Goal: Find specific page/section: Find specific page/section

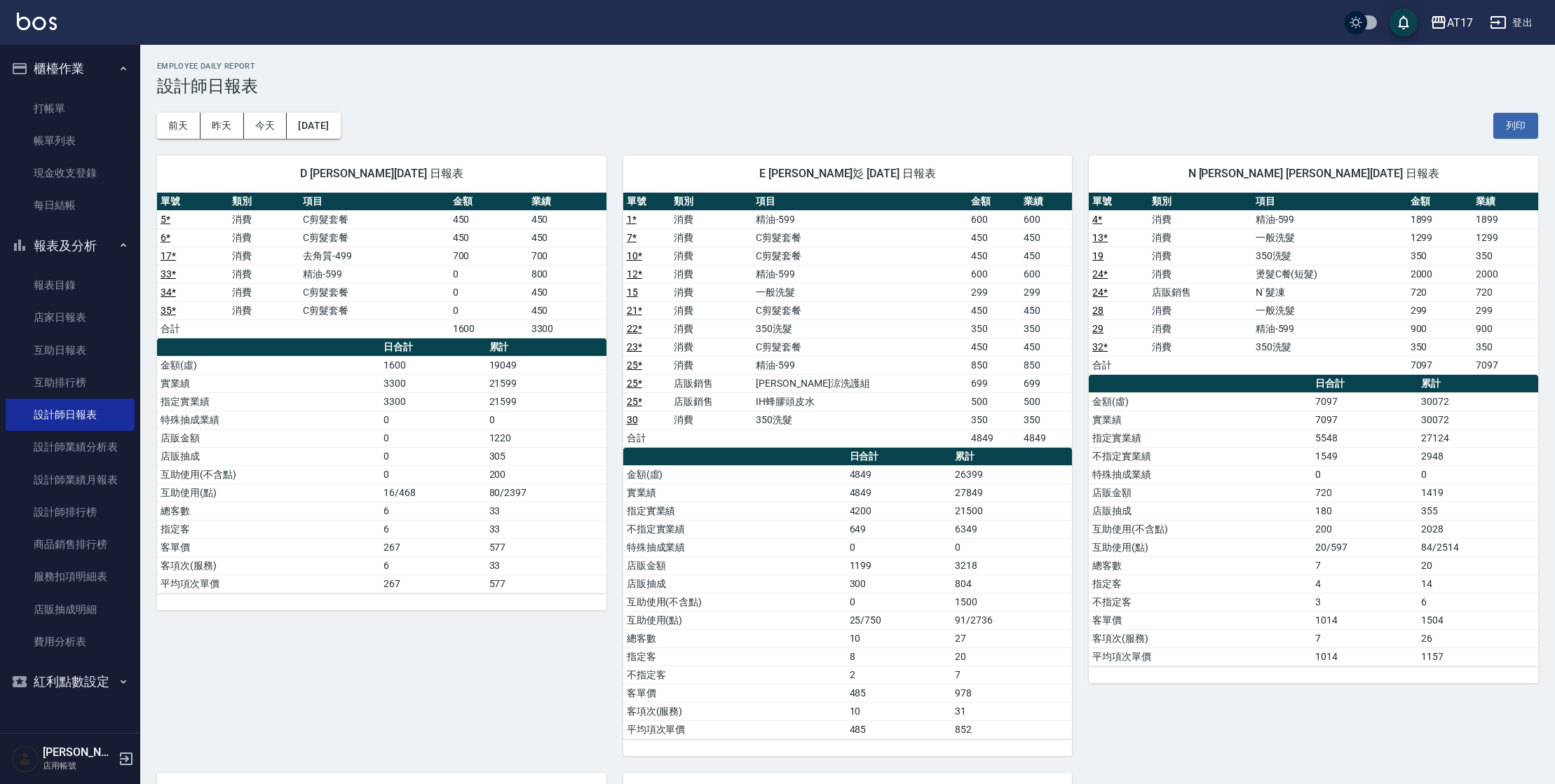
scroll to position [462, 0]
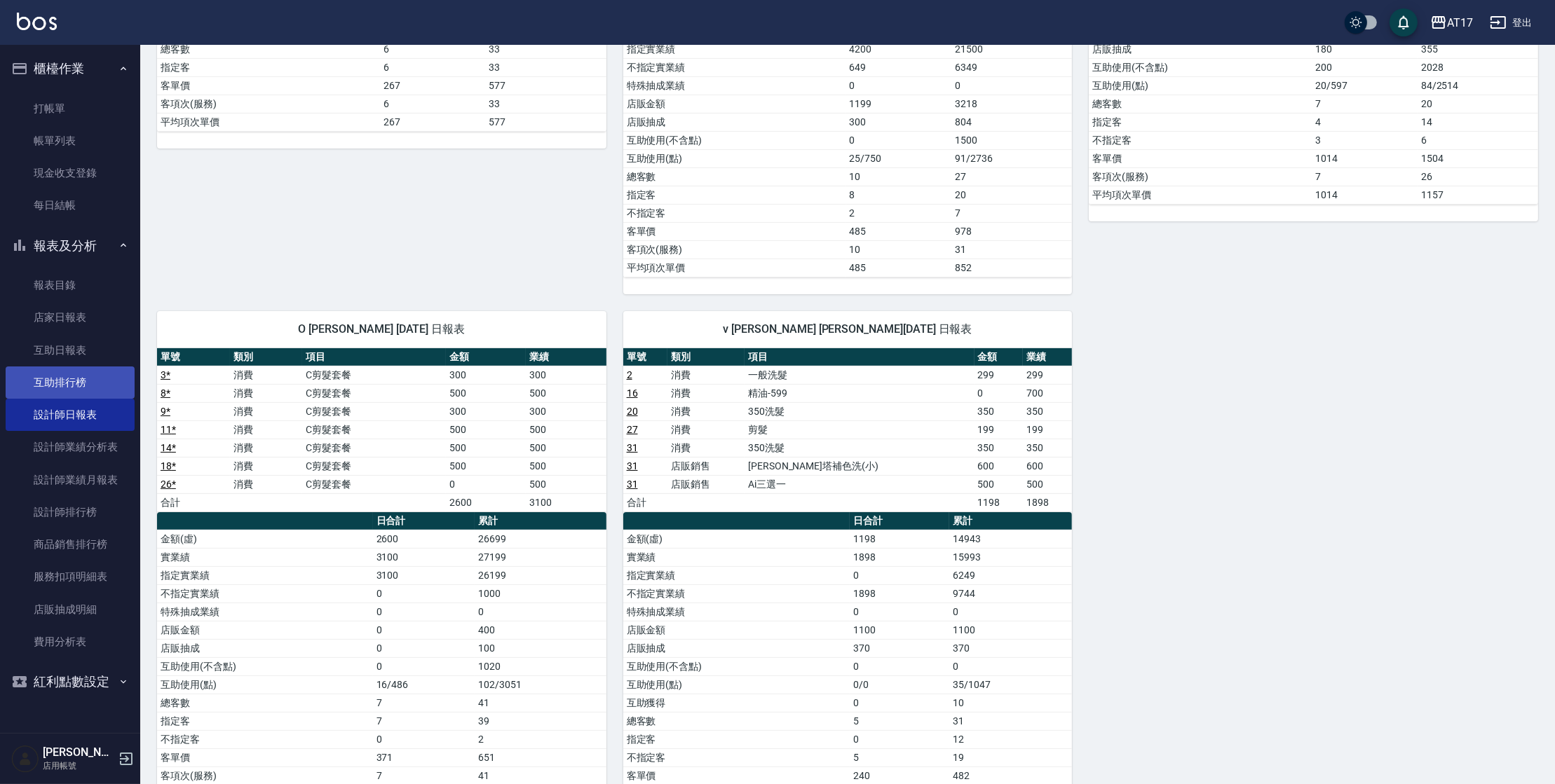
click at [62, 376] on link "互助排行榜" at bounding box center [70, 382] width 129 height 32
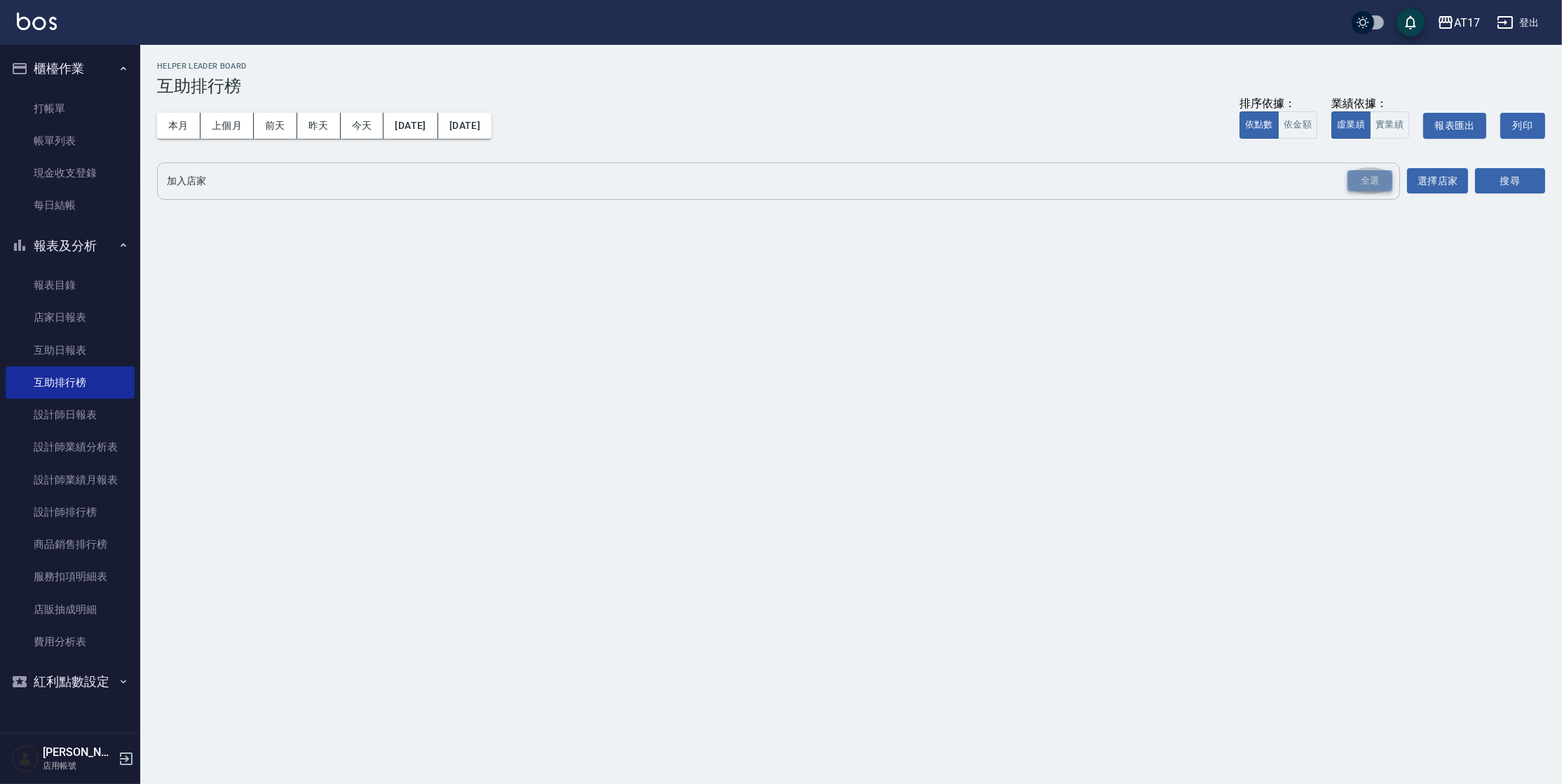
click at [1379, 185] on div "全選" at bounding box center [1370, 181] width 45 height 22
click at [1502, 182] on button "搜尋" at bounding box center [1510, 182] width 70 height 26
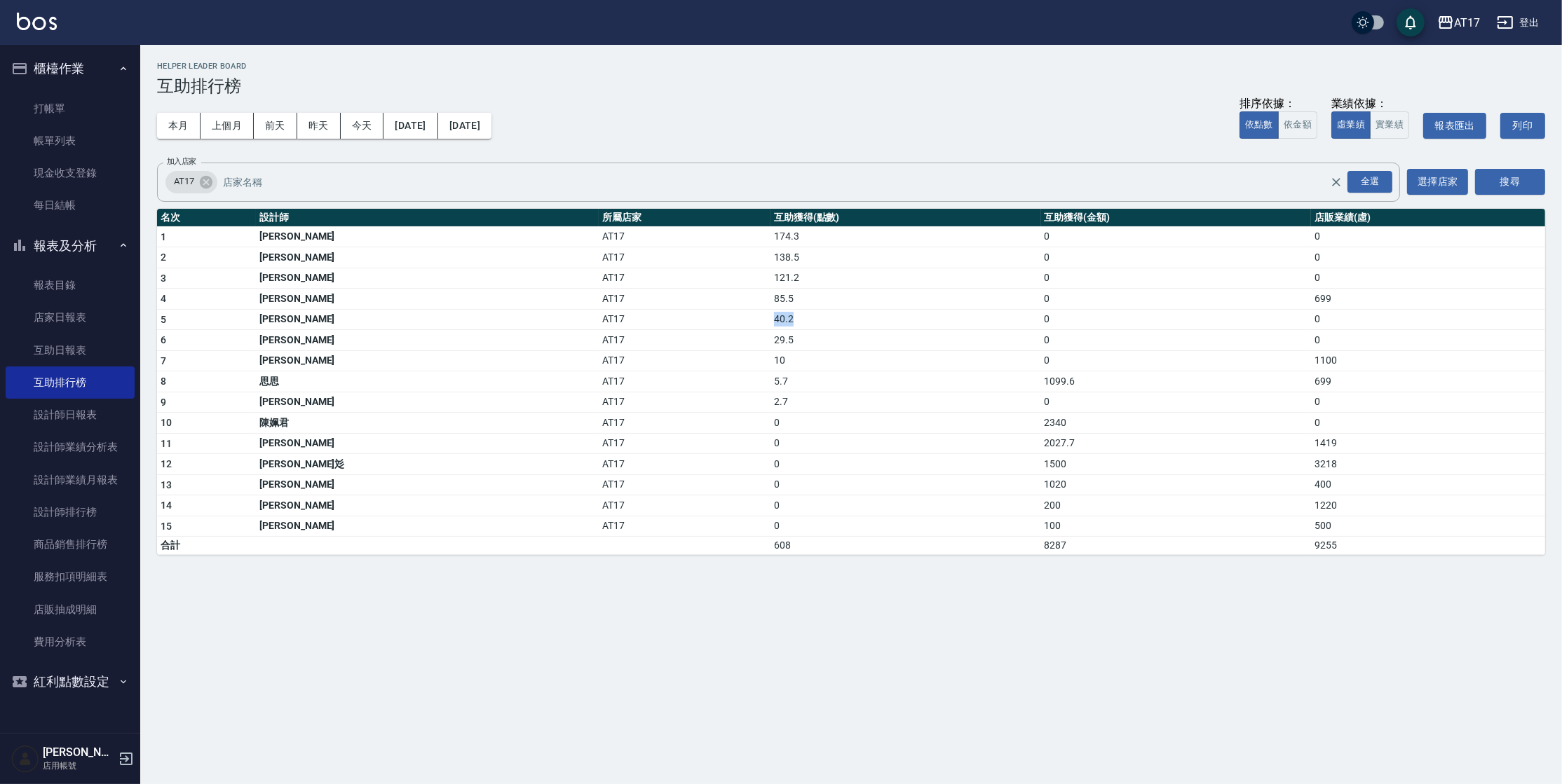
drag, startPoint x: 642, startPoint y: 316, endPoint x: 665, endPoint y: 315, distance: 23.0
click at [665, 315] on tr "5 [PERSON_NAME]AT17 40.2 0 0" at bounding box center [851, 320] width 1388 height 21
click at [112, 352] on link "互助日報表" at bounding box center [70, 350] width 129 height 32
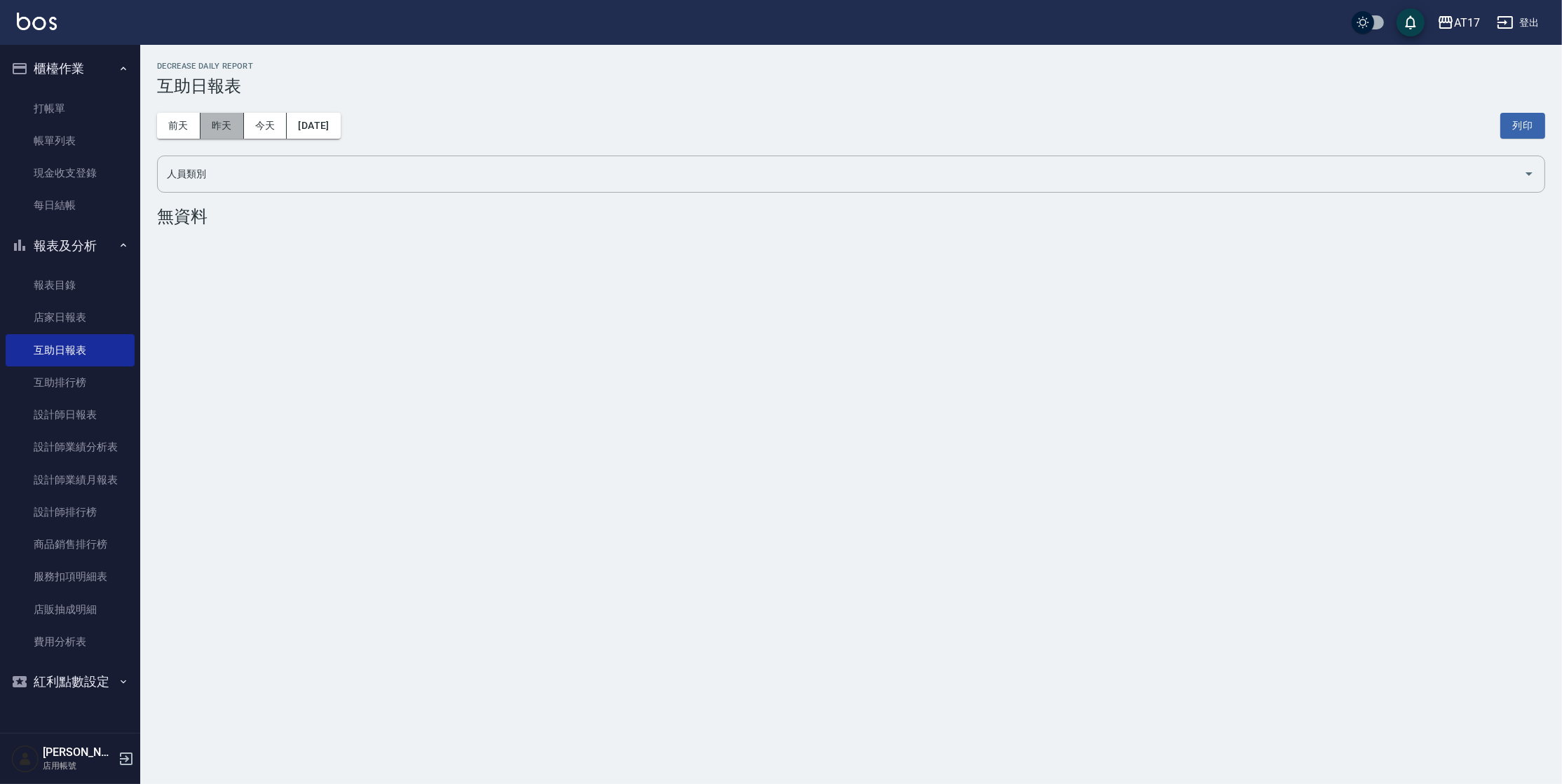
click at [237, 126] on button "昨天" at bounding box center [222, 125] width 43 height 26
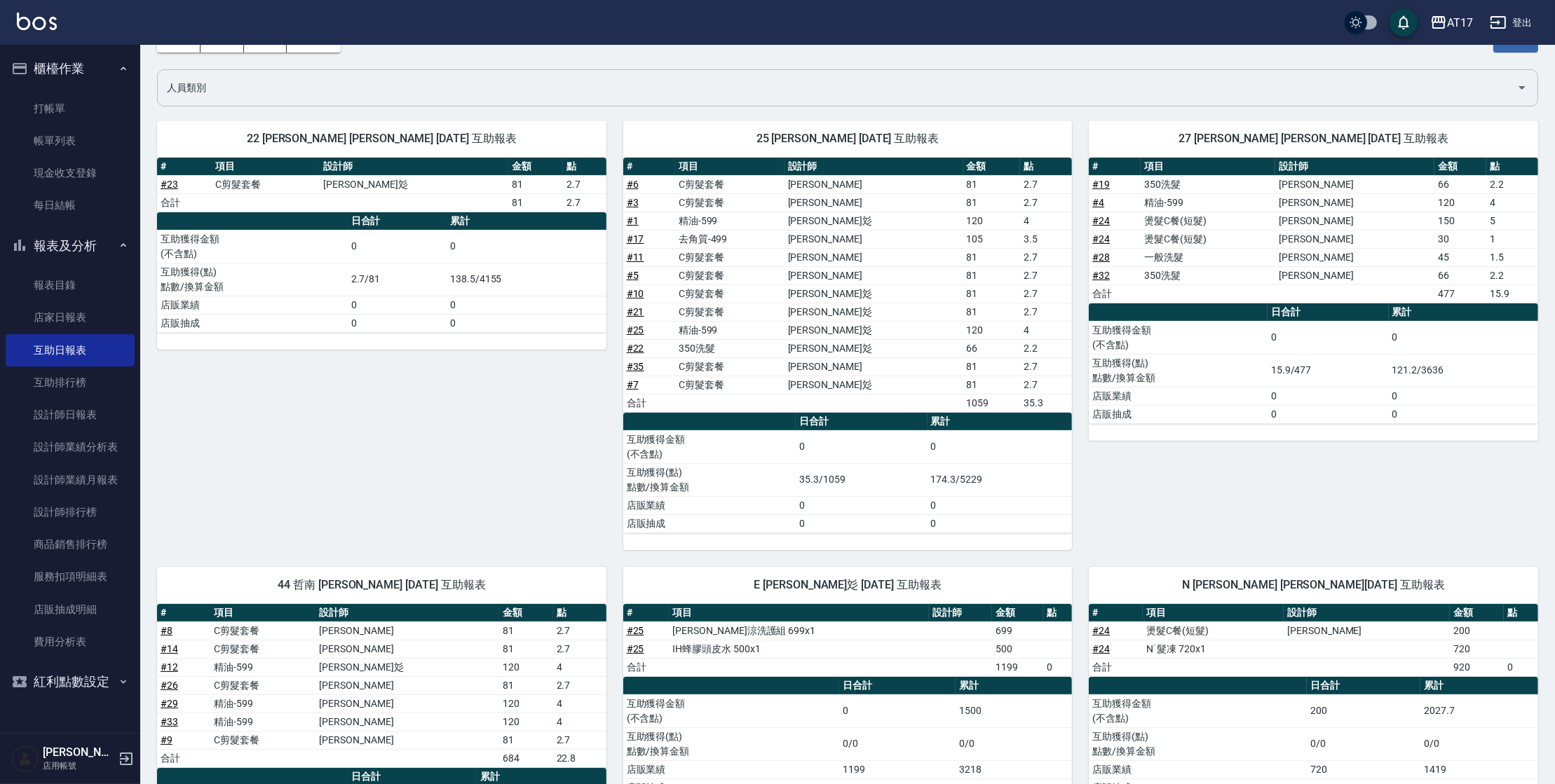
scroll to position [51, 0]
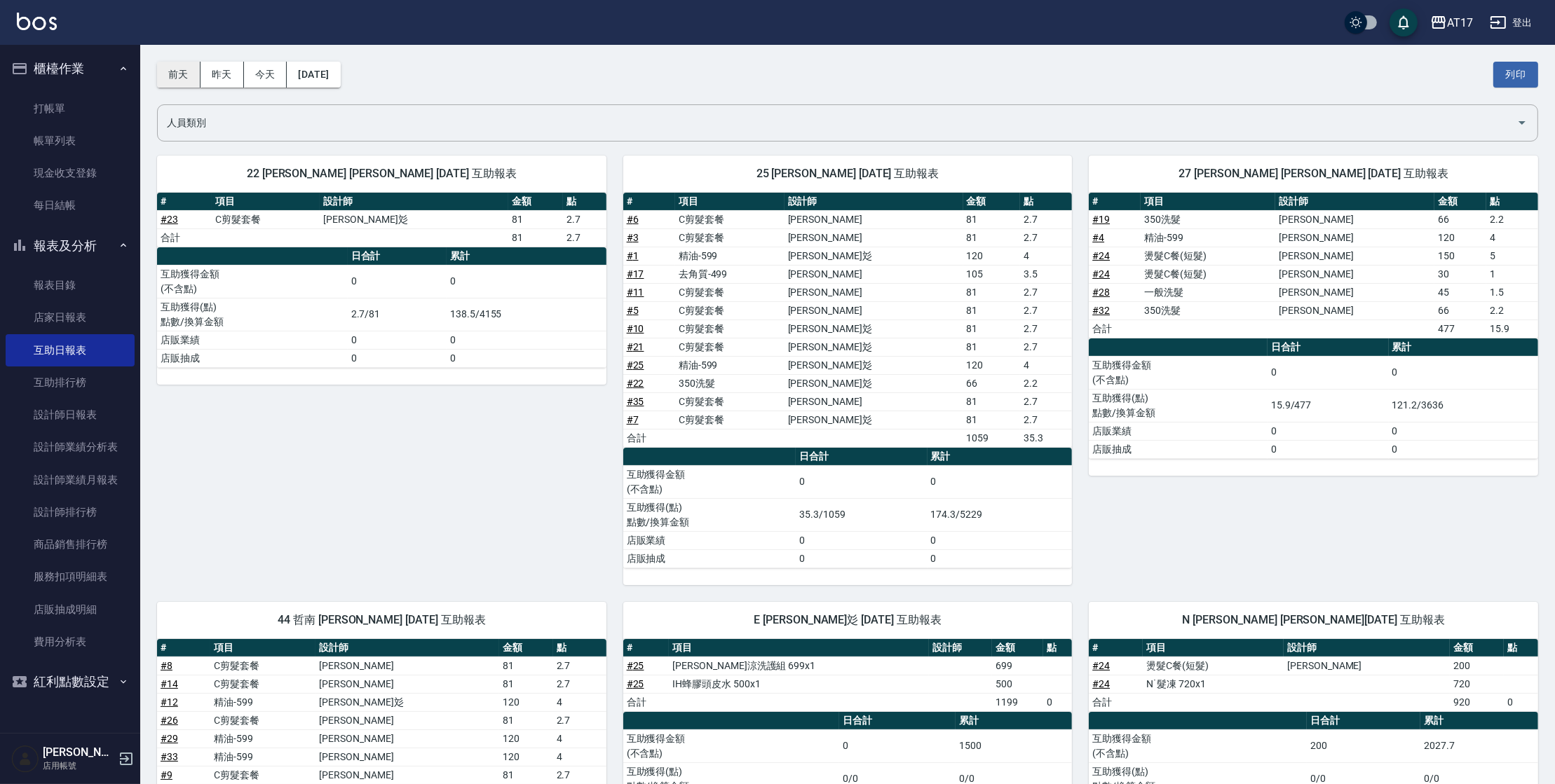
click at [182, 77] on button "前天" at bounding box center [179, 74] width 43 height 26
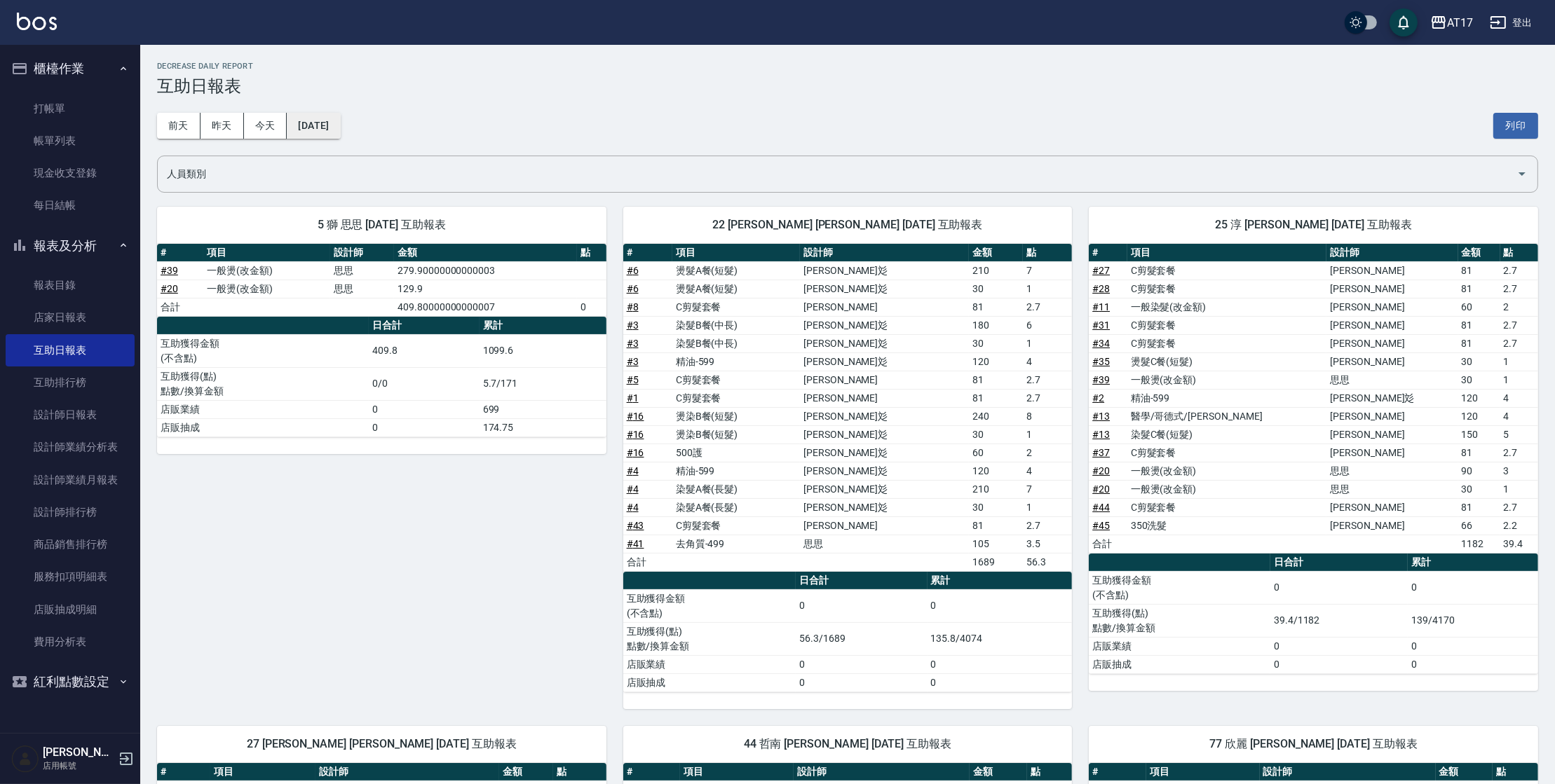
click at [311, 122] on button "[DATE]" at bounding box center [313, 125] width 53 height 26
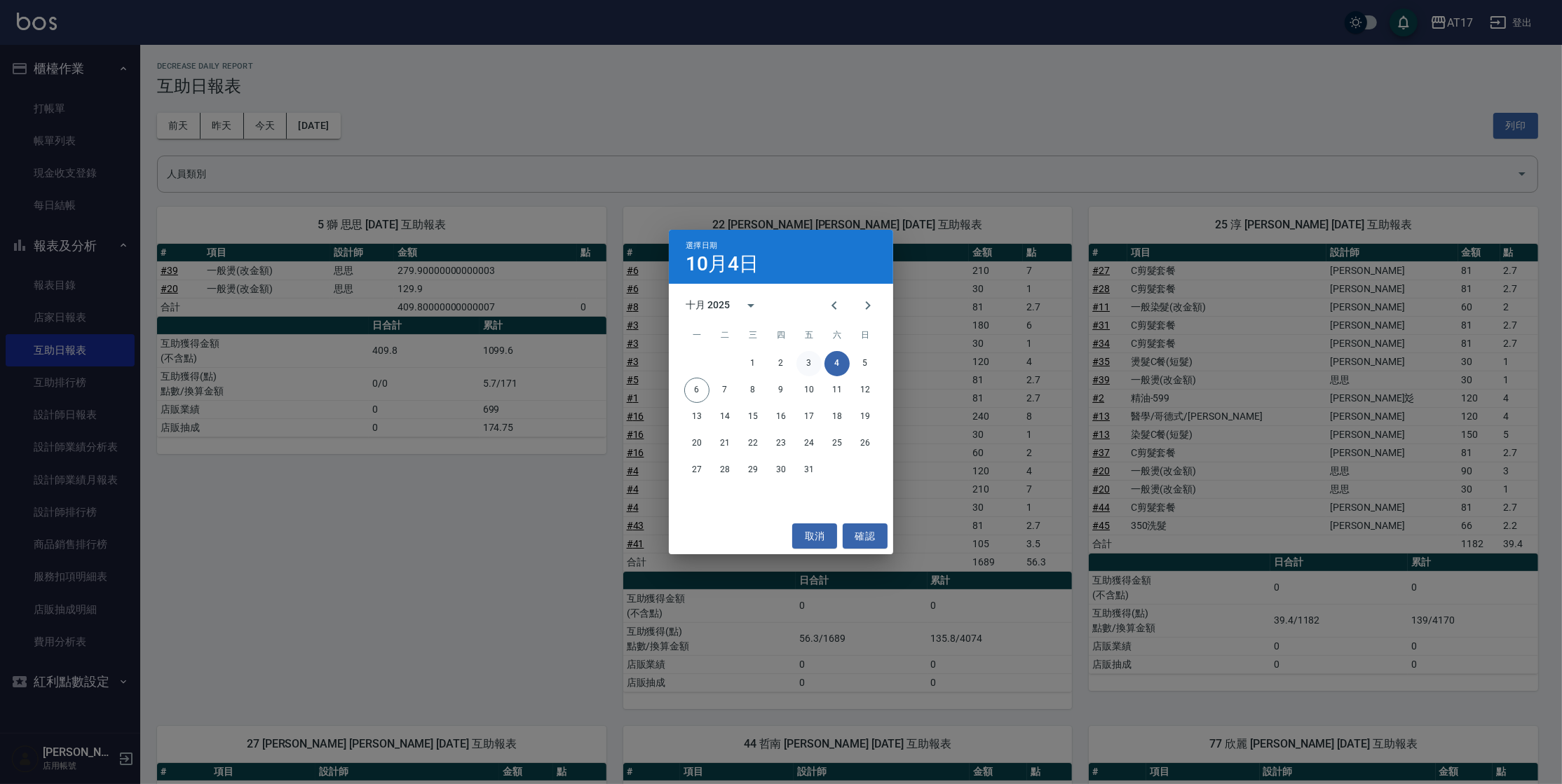
click at [809, 363] on button "3" at bounding box center [809, 363] width 25 height 25
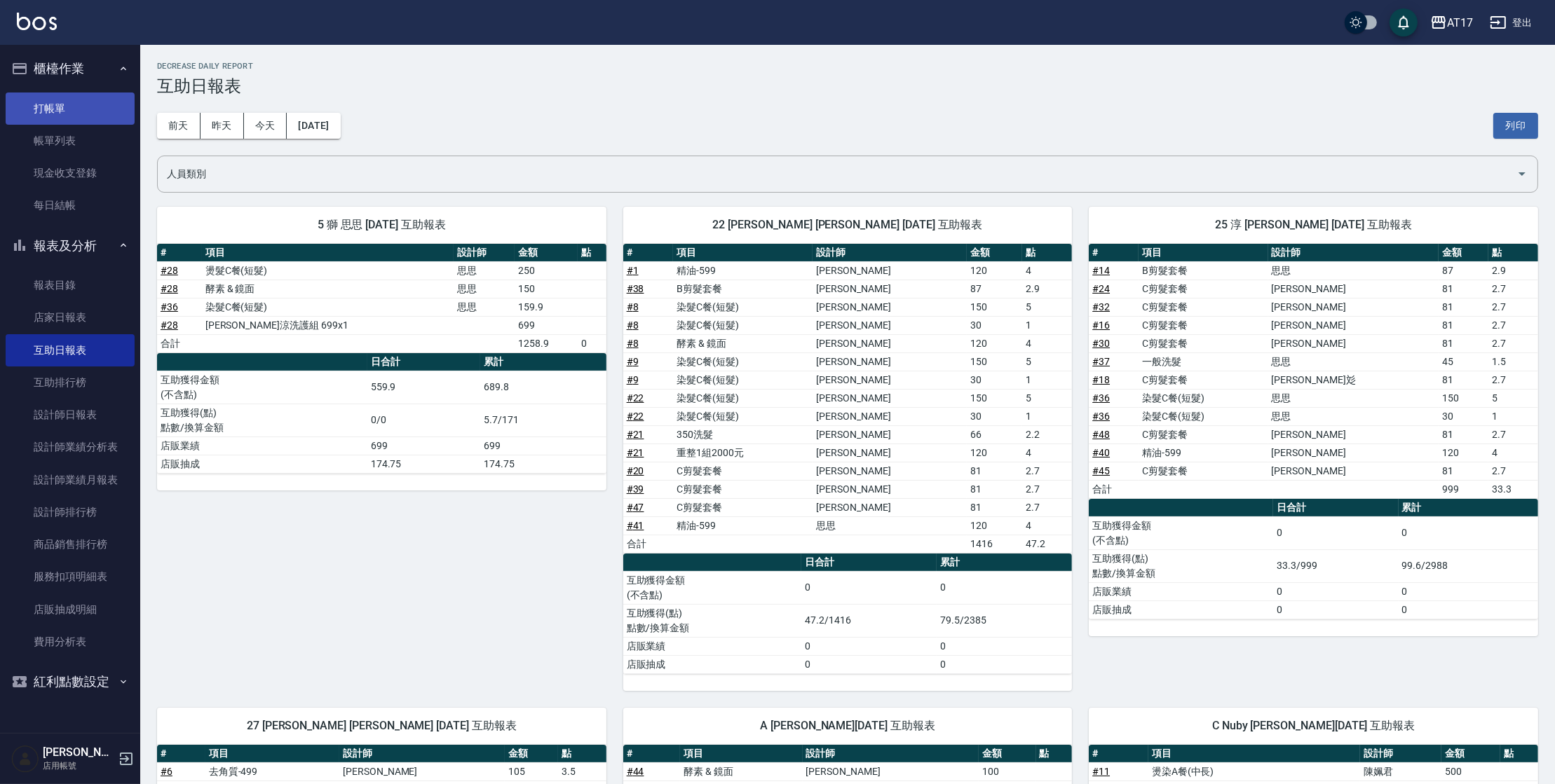
click at [65, 115] on link "打帳單" at bounding box center [70, 109] width 129 height 32
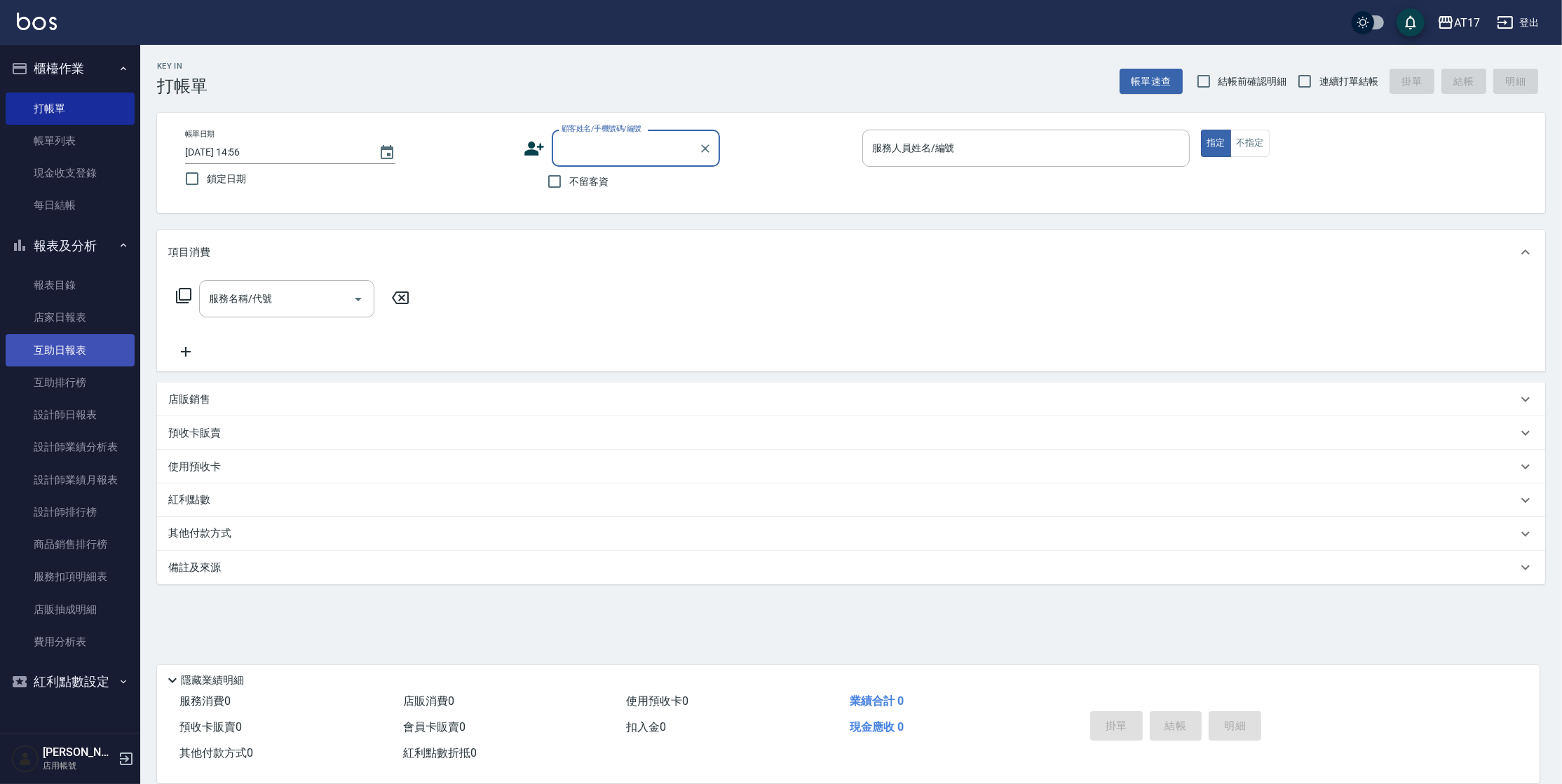
click at [48, 359] on link "互助日報表" at bounding box center [70, 350] width 129 height 32
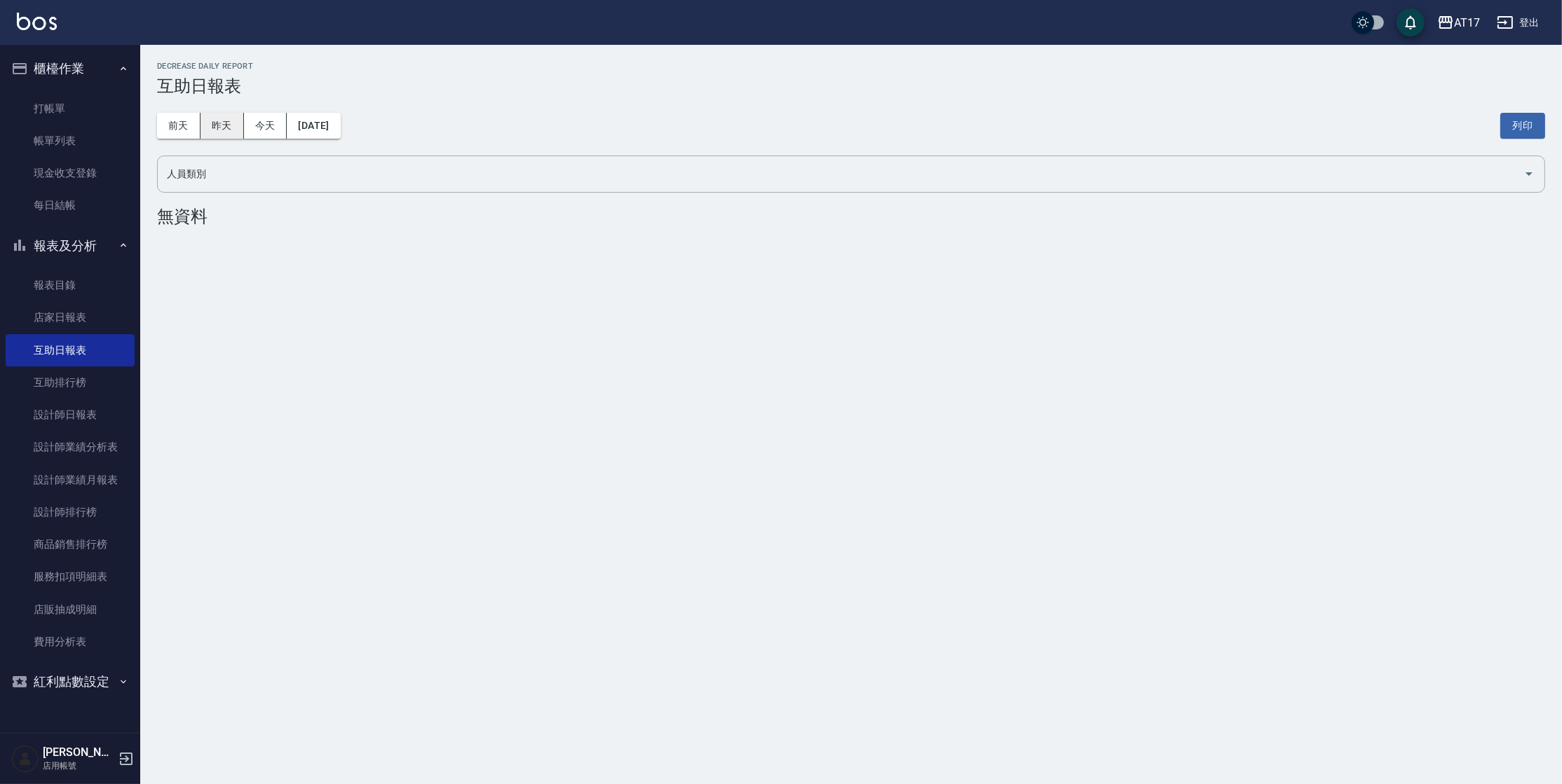
click at [227, 131] on button "昨天" at bounding box center [222, 125] width 43 height 26
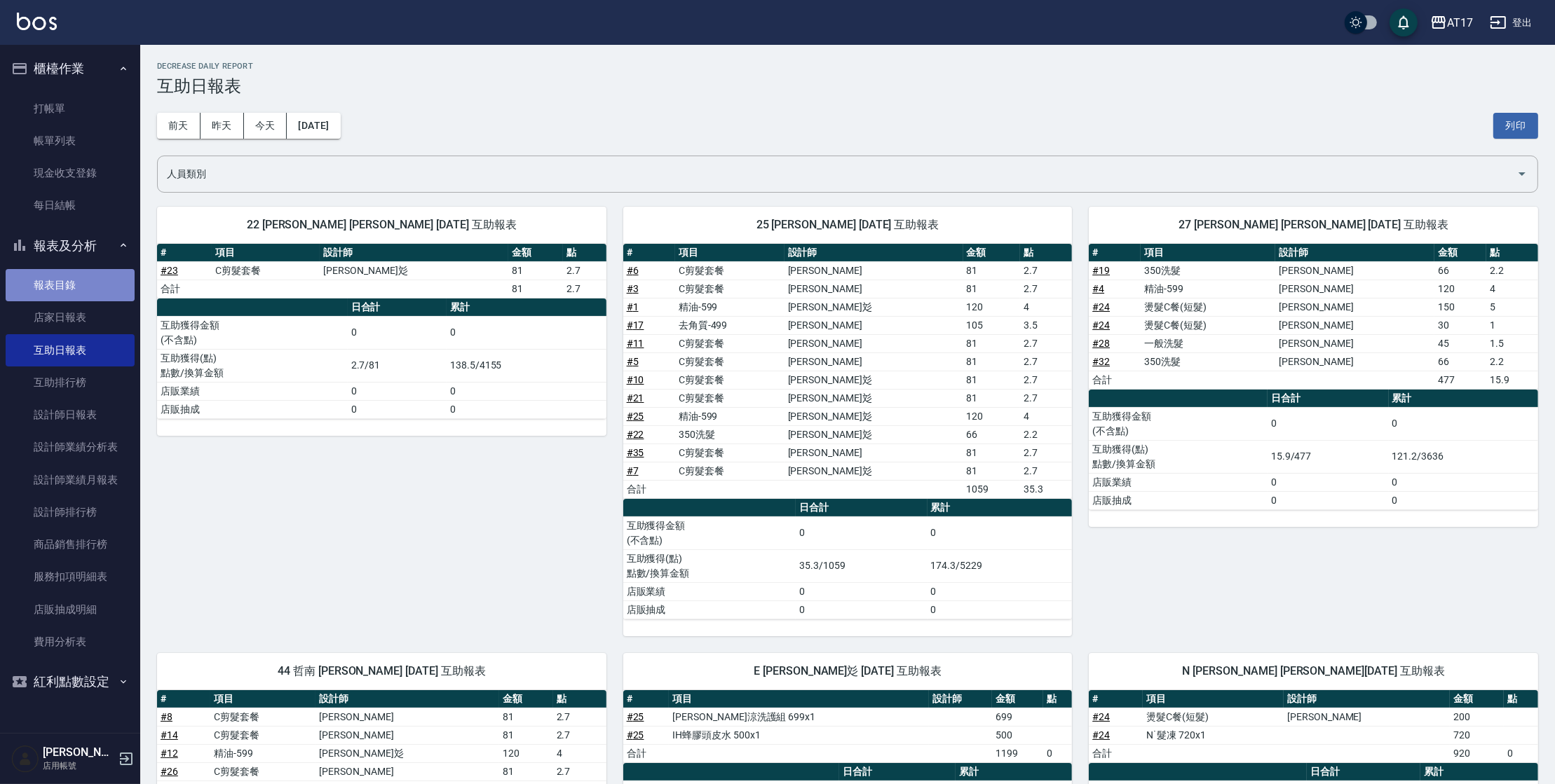
click at [103, 279] on link "報表目錄" at bounding box center [70, 285] width 129 height 32
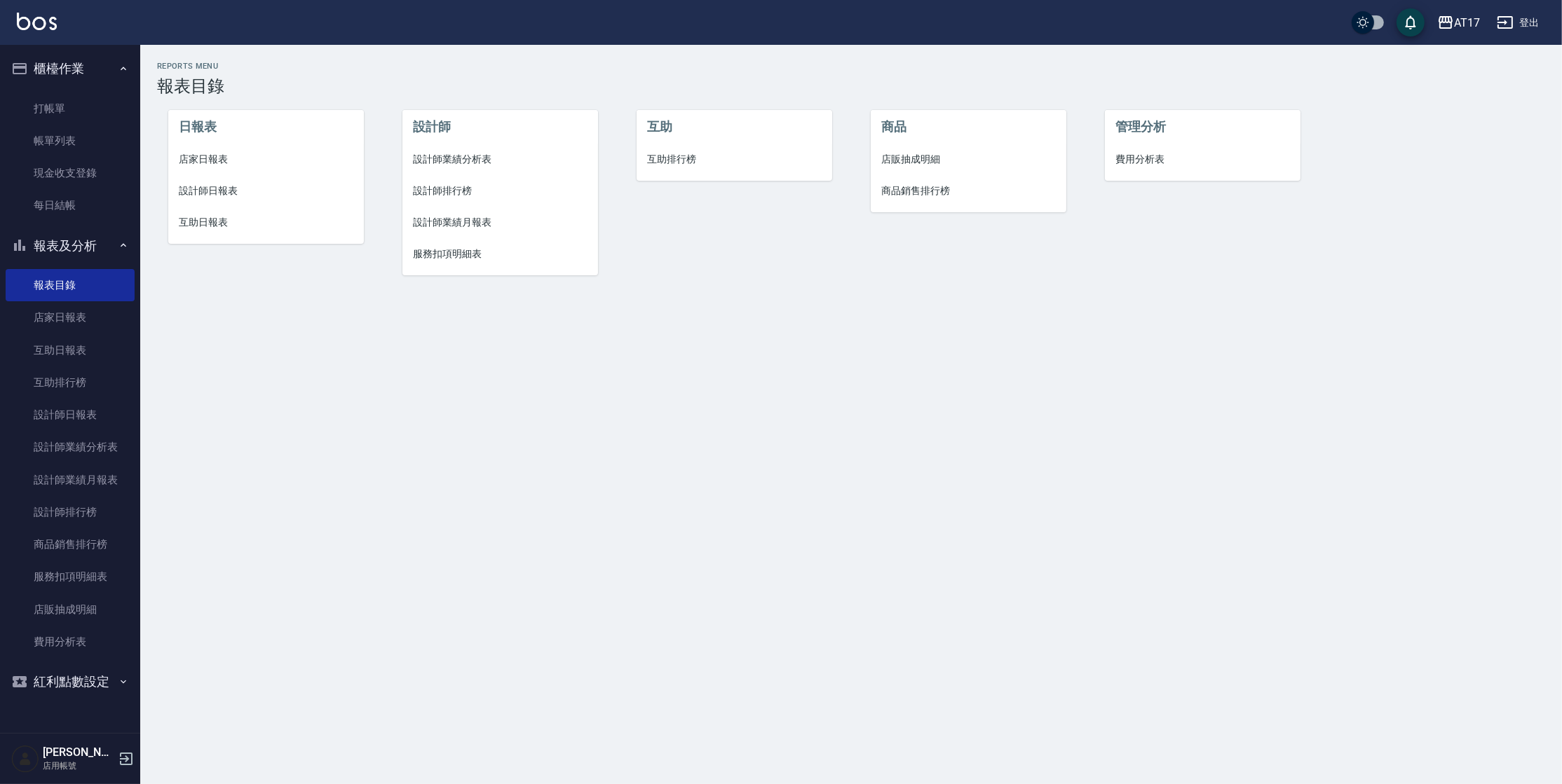
click at [101, 73] on button "櫃檯作業" at bounding box center [70, 68] width 129 height 36
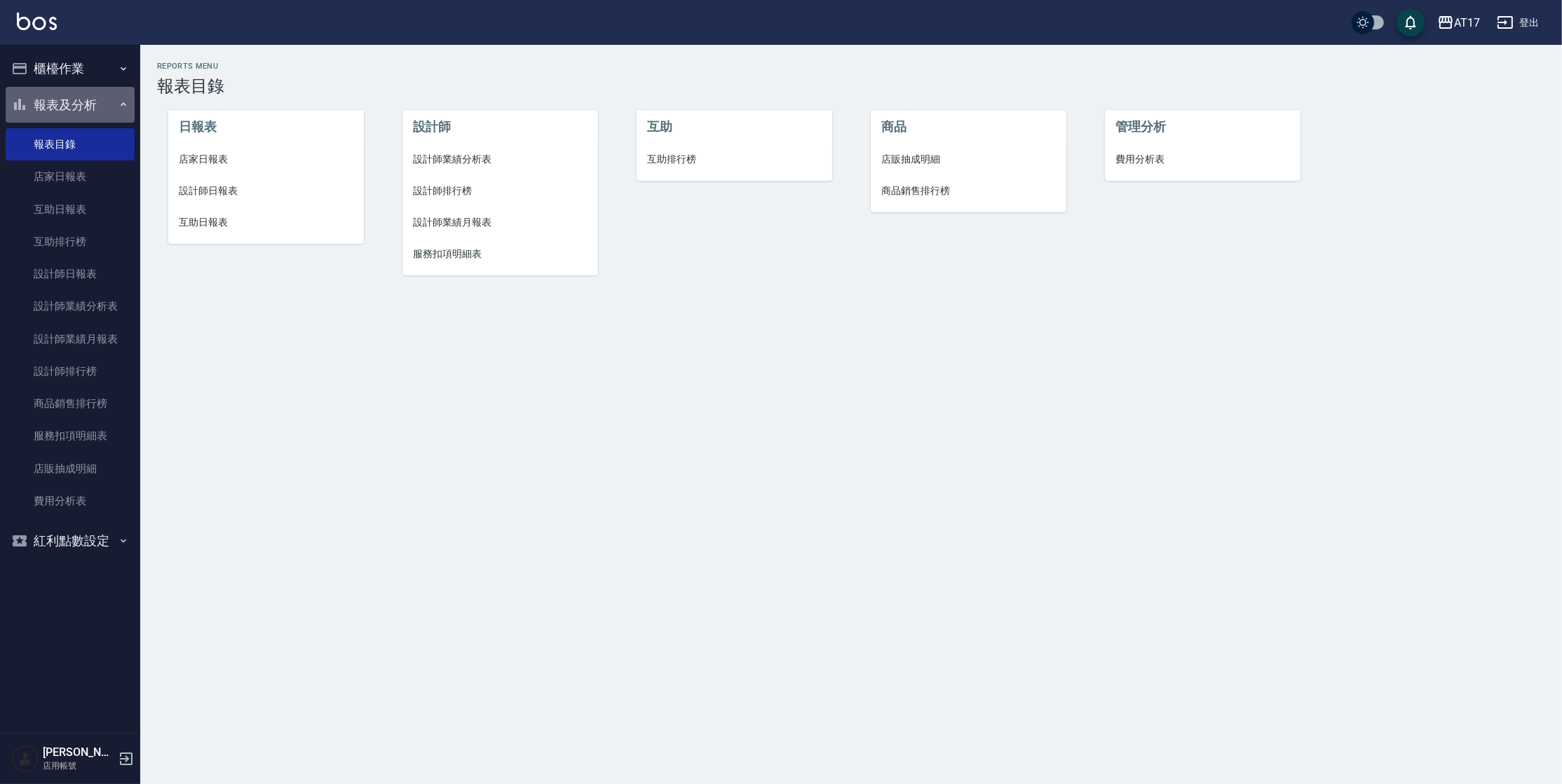
click at [115, 118] on button "報表及分析" at bounding box center [70, 105] width 129 height 36
